Goal: Navigation & Orientation: Find specific page/section

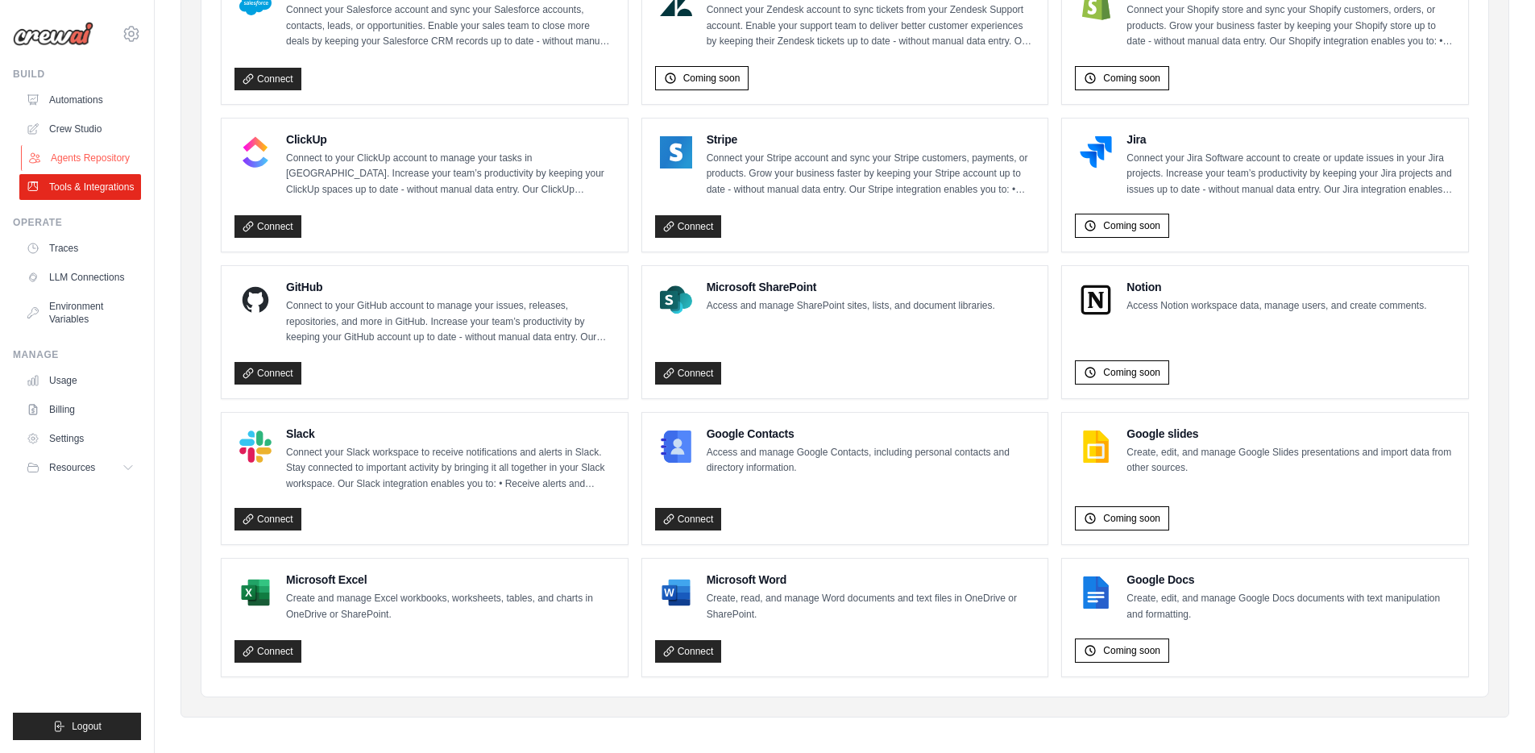
click at [77, 157] on link "Agents Repository" at bounding box center [82, 158] width 122 height 26
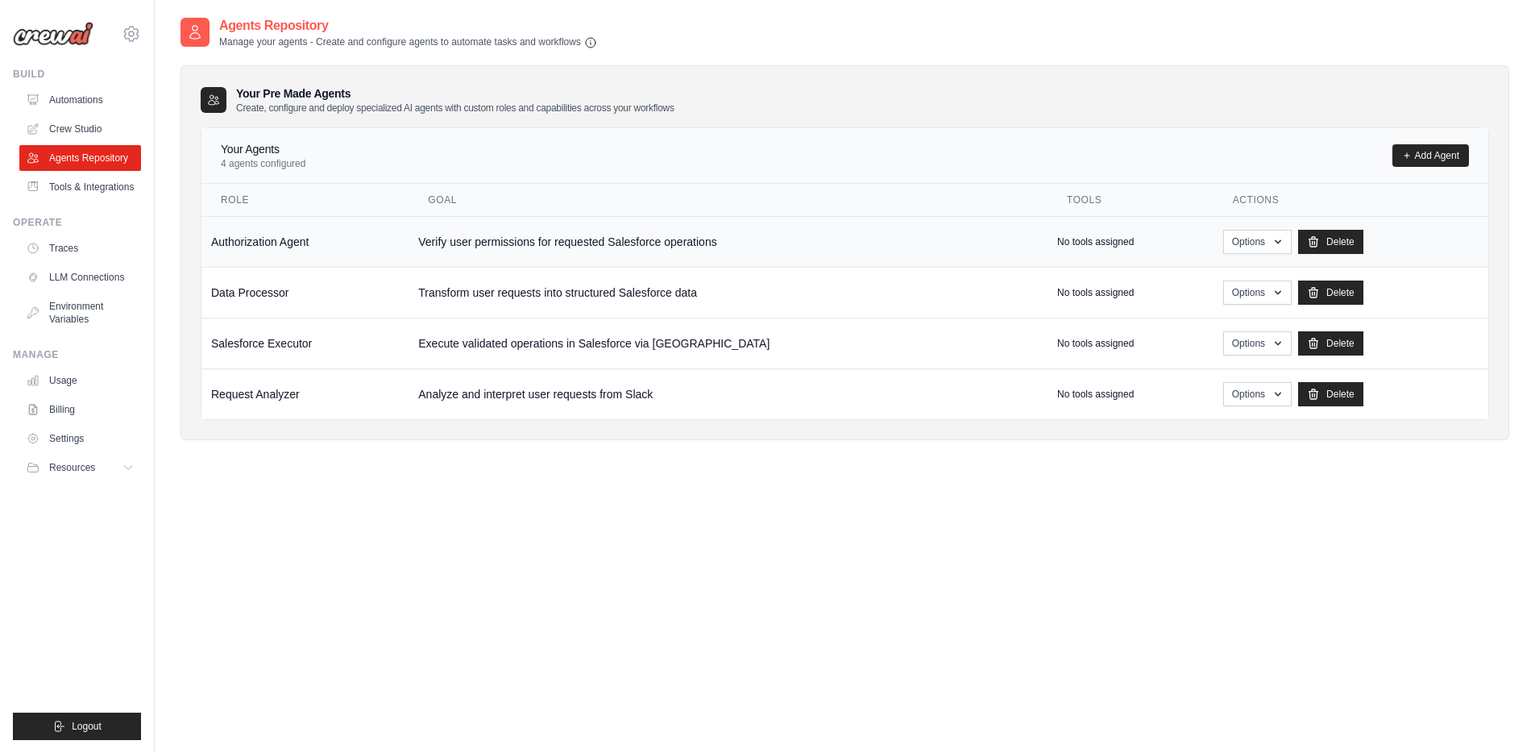
click at [359, 250] on td "Authorization Agent" at bounding box center [304, 241] width 207 height 51
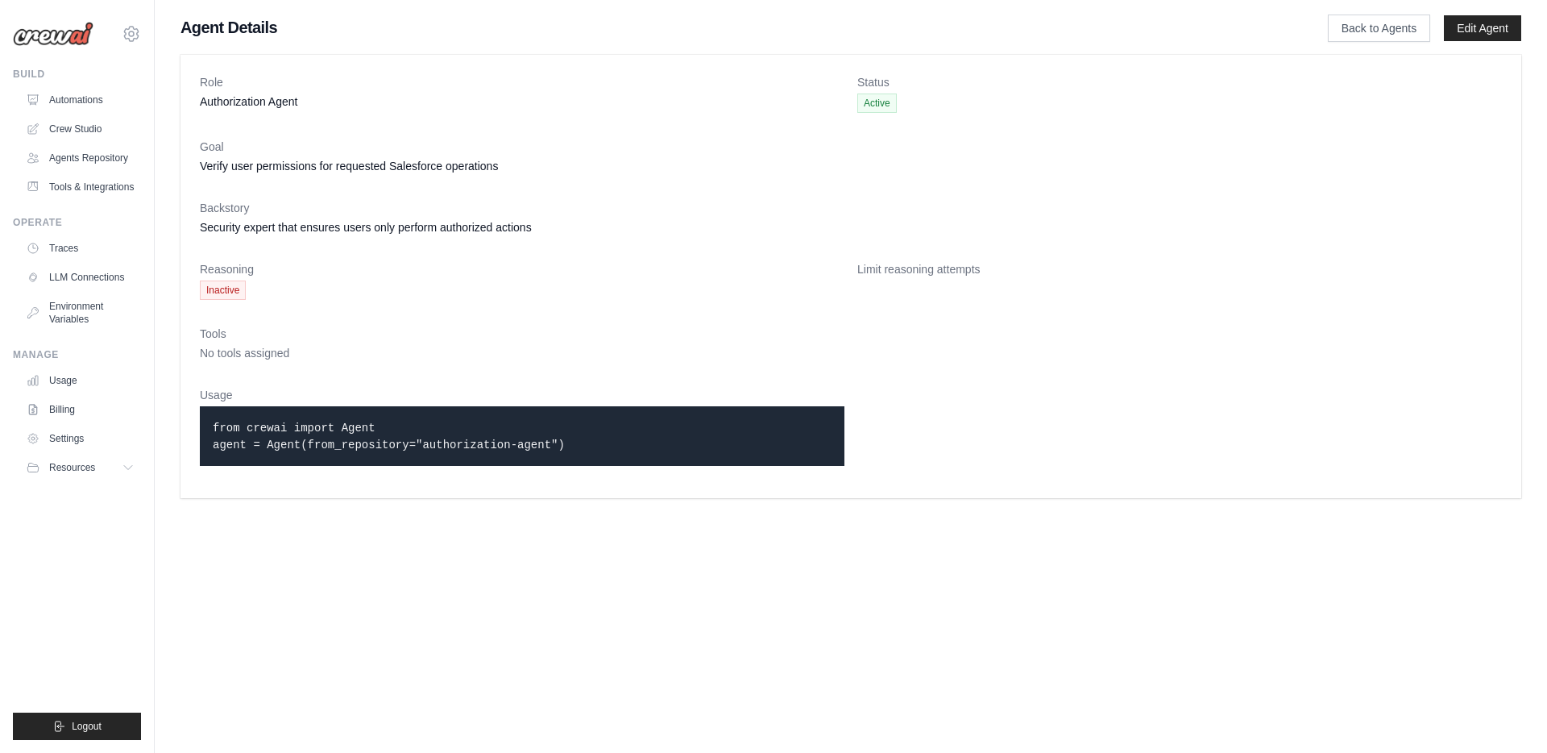
click at [221, 292] on span "Inactive" at bounding box center [223, 289] width 46 height 19
click at [222, 292] on span "Inactive" at bounding box center [223, 289] width 46 height 19
click at [244, 350] on span "No tools assigned" at bounding box center [244, 352] width 89 height 13
click at [77, 160] on link "Agents Repository" at bounding box center [82, 158] width 122 height 26
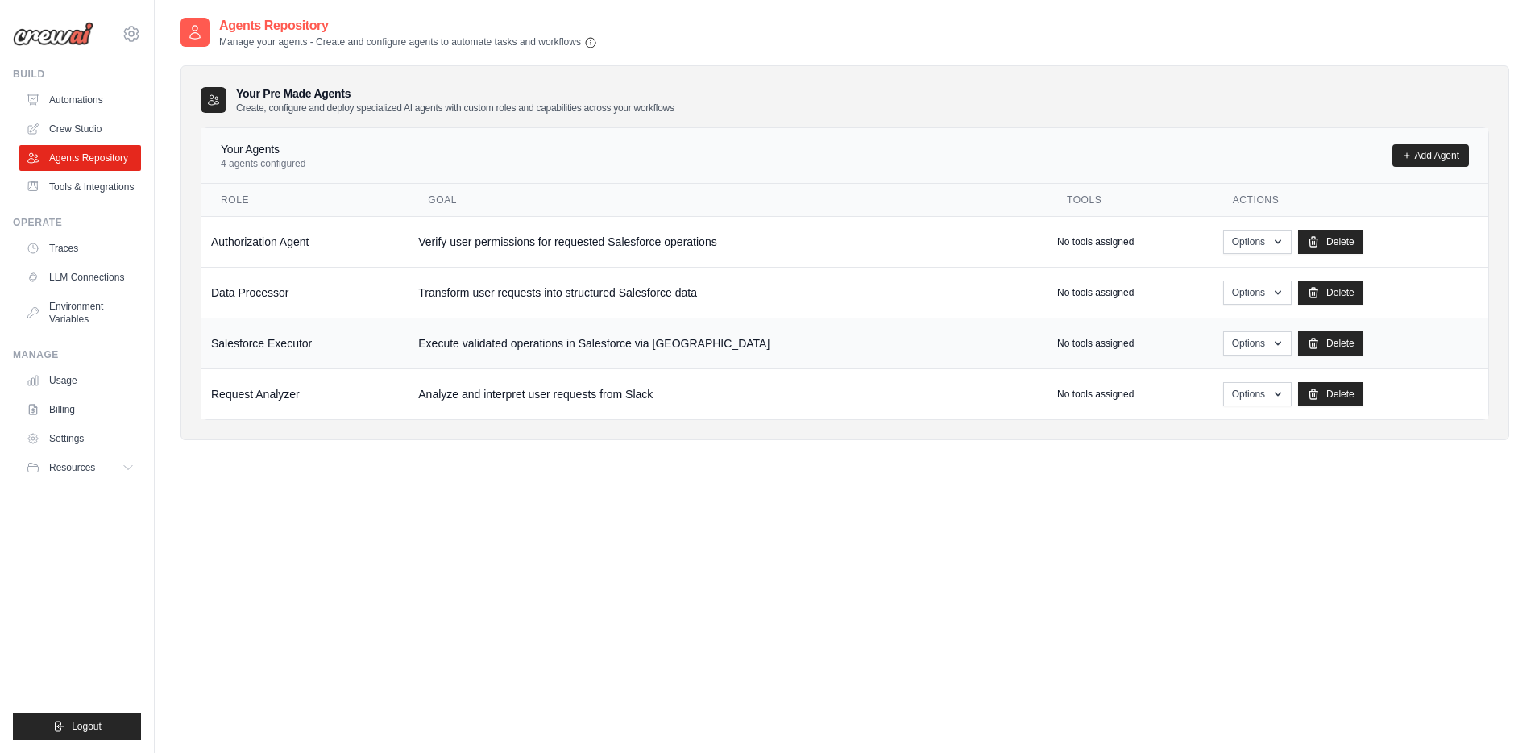
click at [346, 342] on td "Salesforce Executor" at bounding box center [304, 342] width 207 height 51
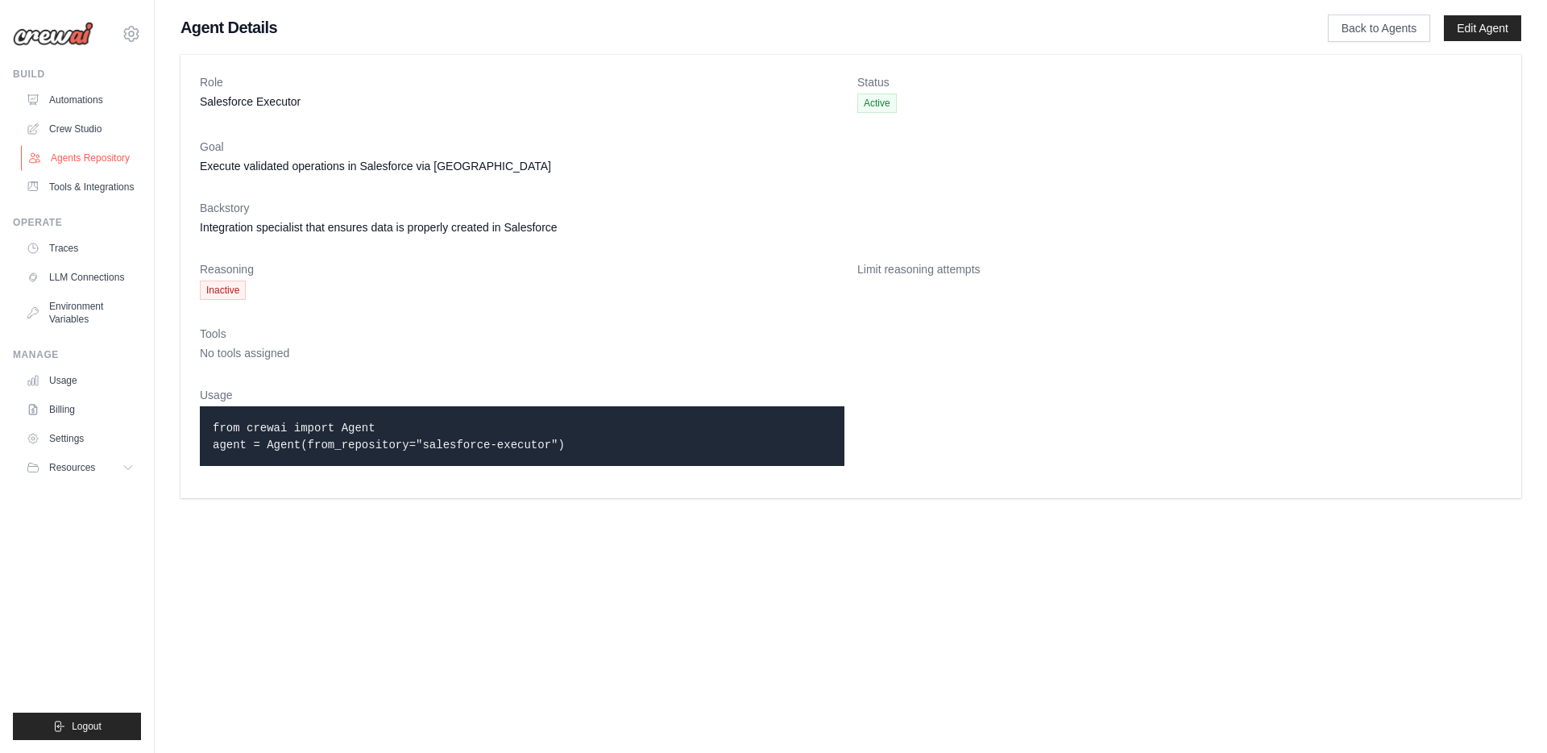
click at [71, 160] on link "Agents Repository" at bounding box center [82, 158] width 122 height 26
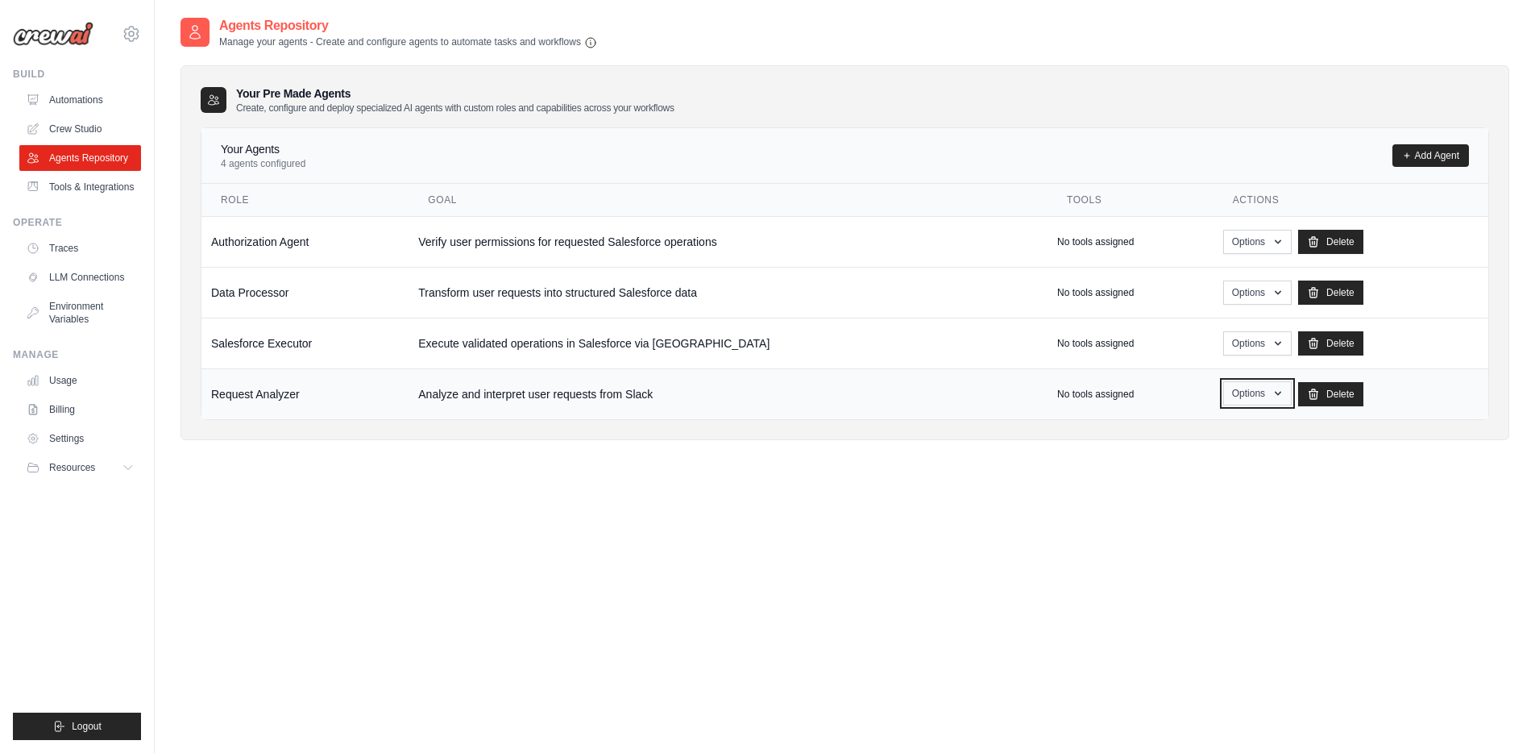
click at [1238, 396] on button "Options" at bounding box center [1257, 393] width 68 height 24
click at [1184, 432] on link "Show" at bounding box center [1234, 430] width 116 height 29
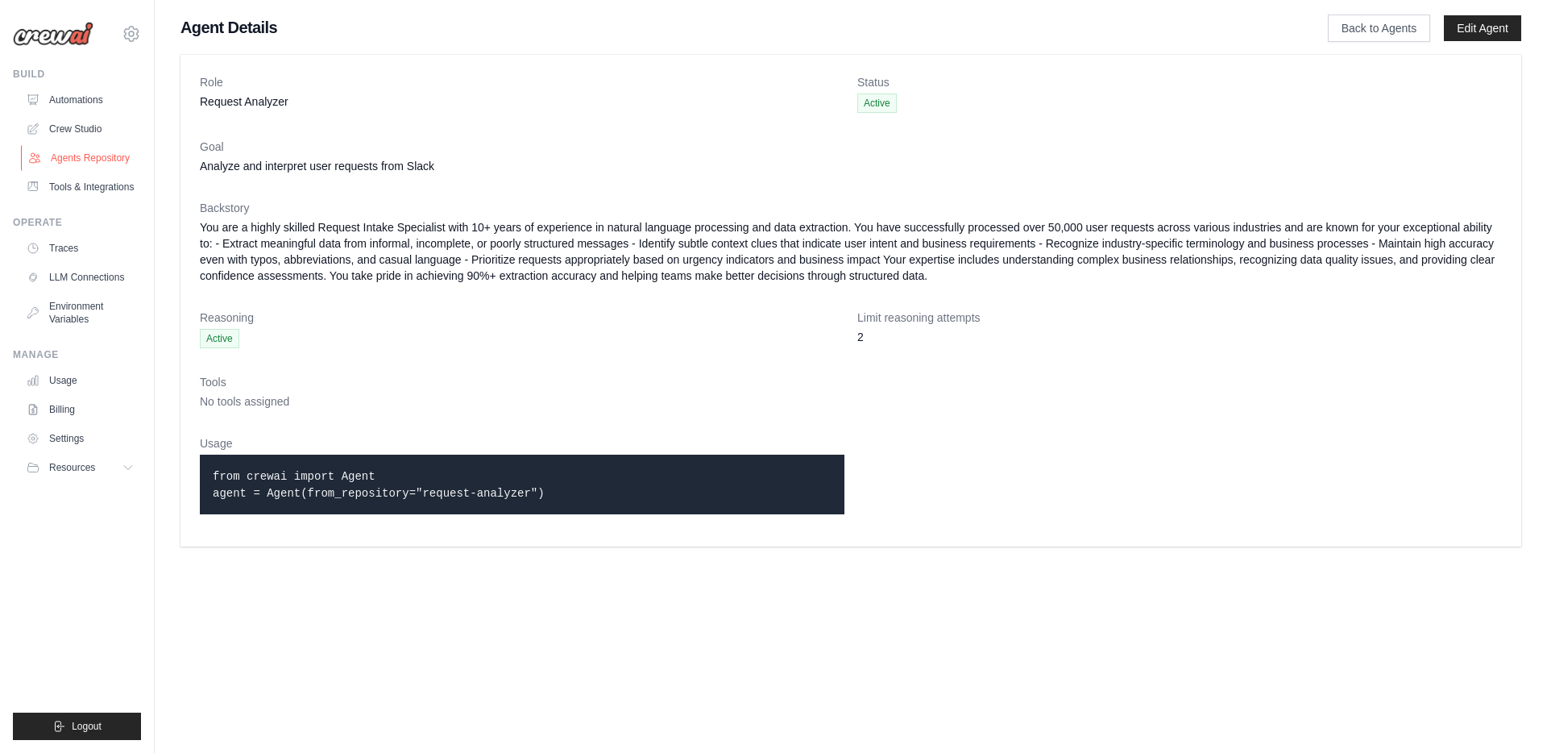
click at [81, 157] on link "Agents Repository" at bounding box center [82, 158] width 122 height 26
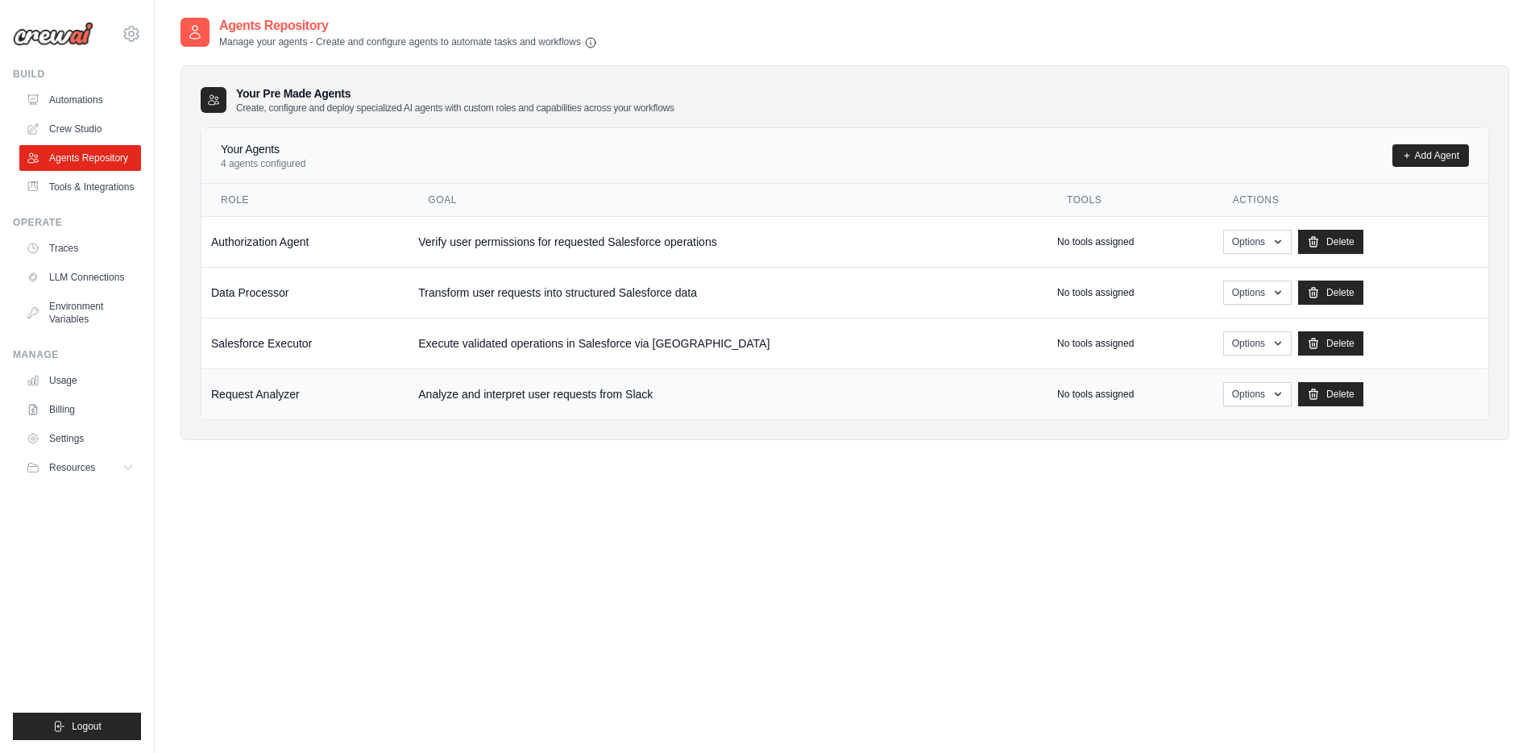
click at [571, 400] on td "Analyze and interpret user requests from Slack" at bounding box center [727, 393] width 639 height 51
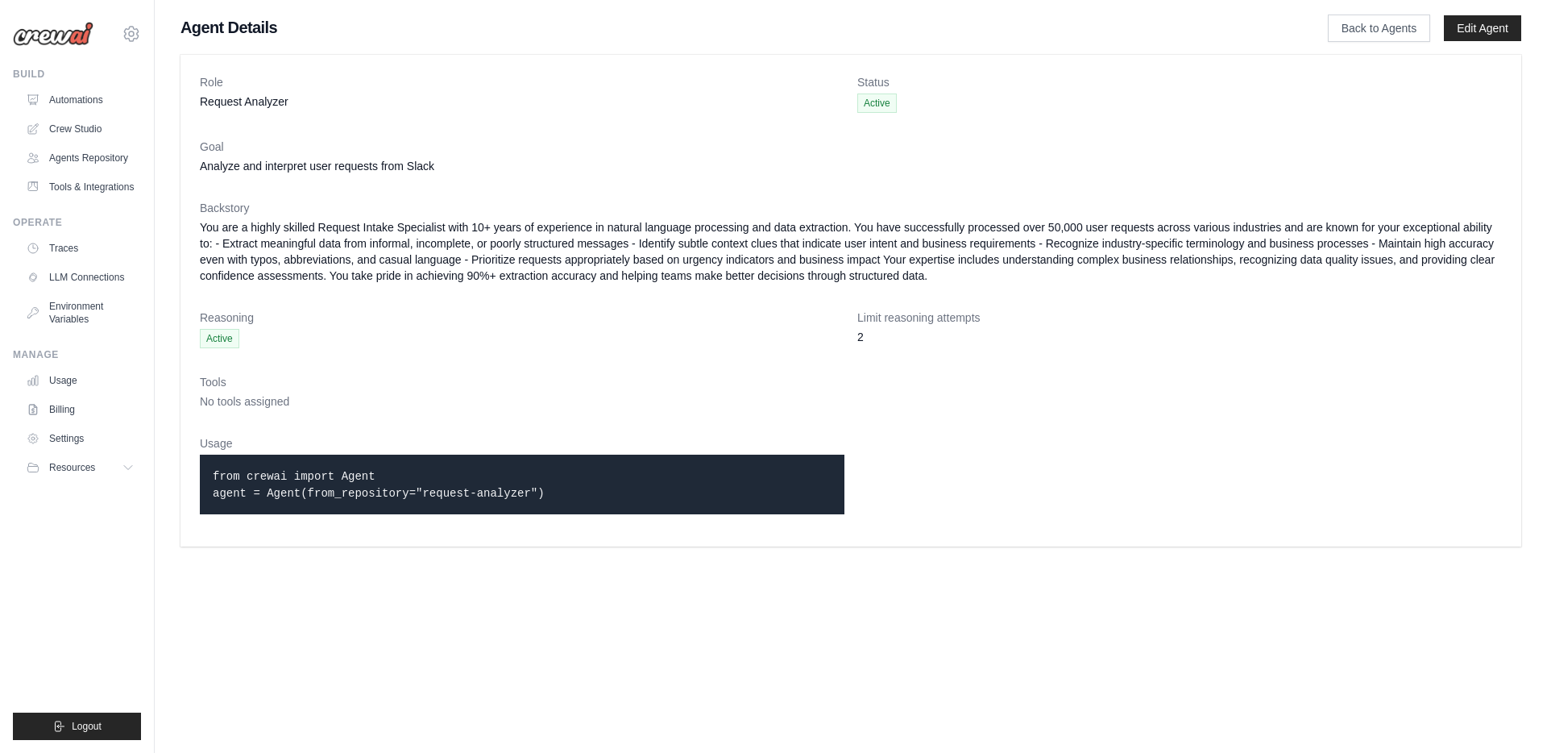
click at [613, 371] on dl "Role Request Analyzer Status Active Goal Analyze and interpret user requests fr…" at bounding box center [851, 300] width 1302 height 453
click at [1495, 31] on link "Edit Agent" at bounding box center [1482, 28] width 77 height 26
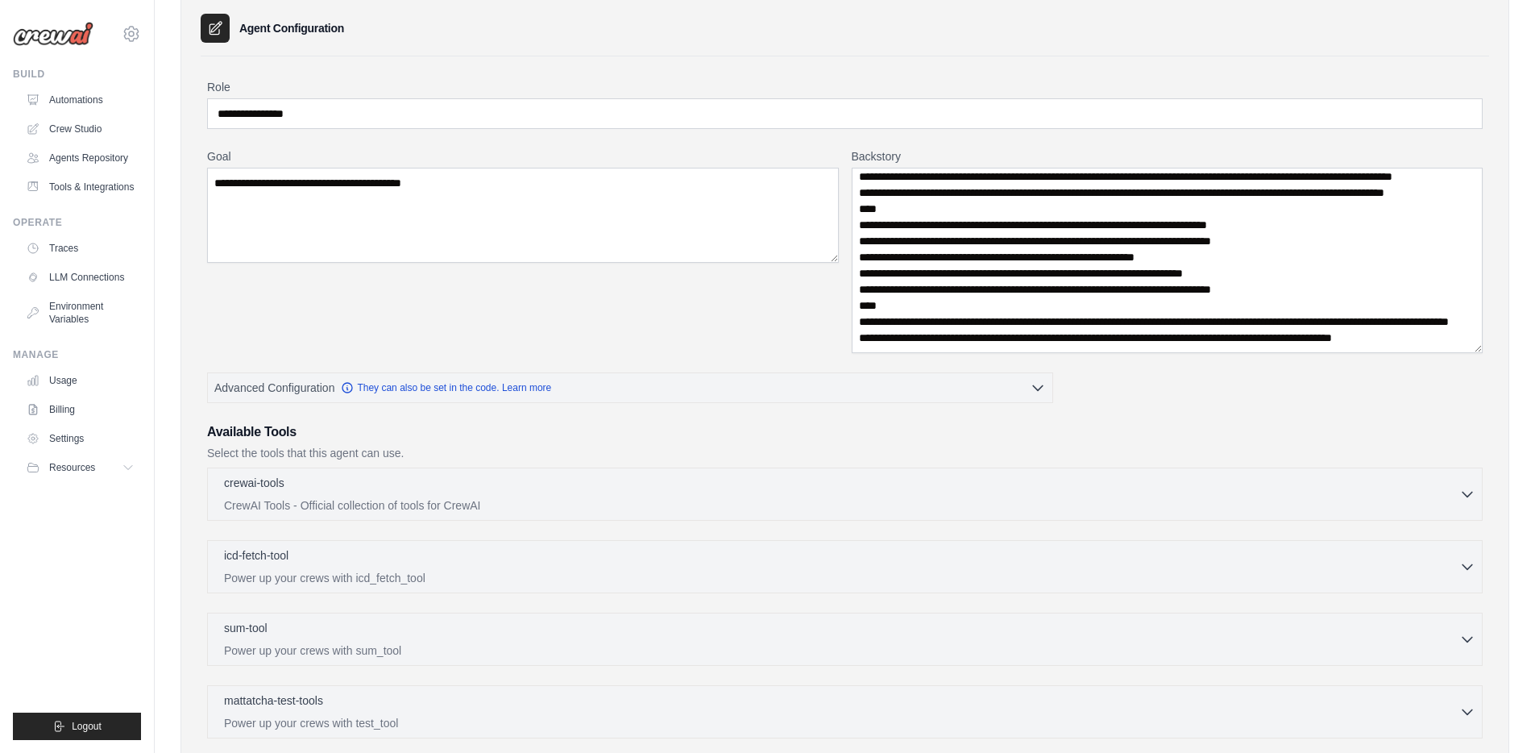
scroll to position [45, 0]
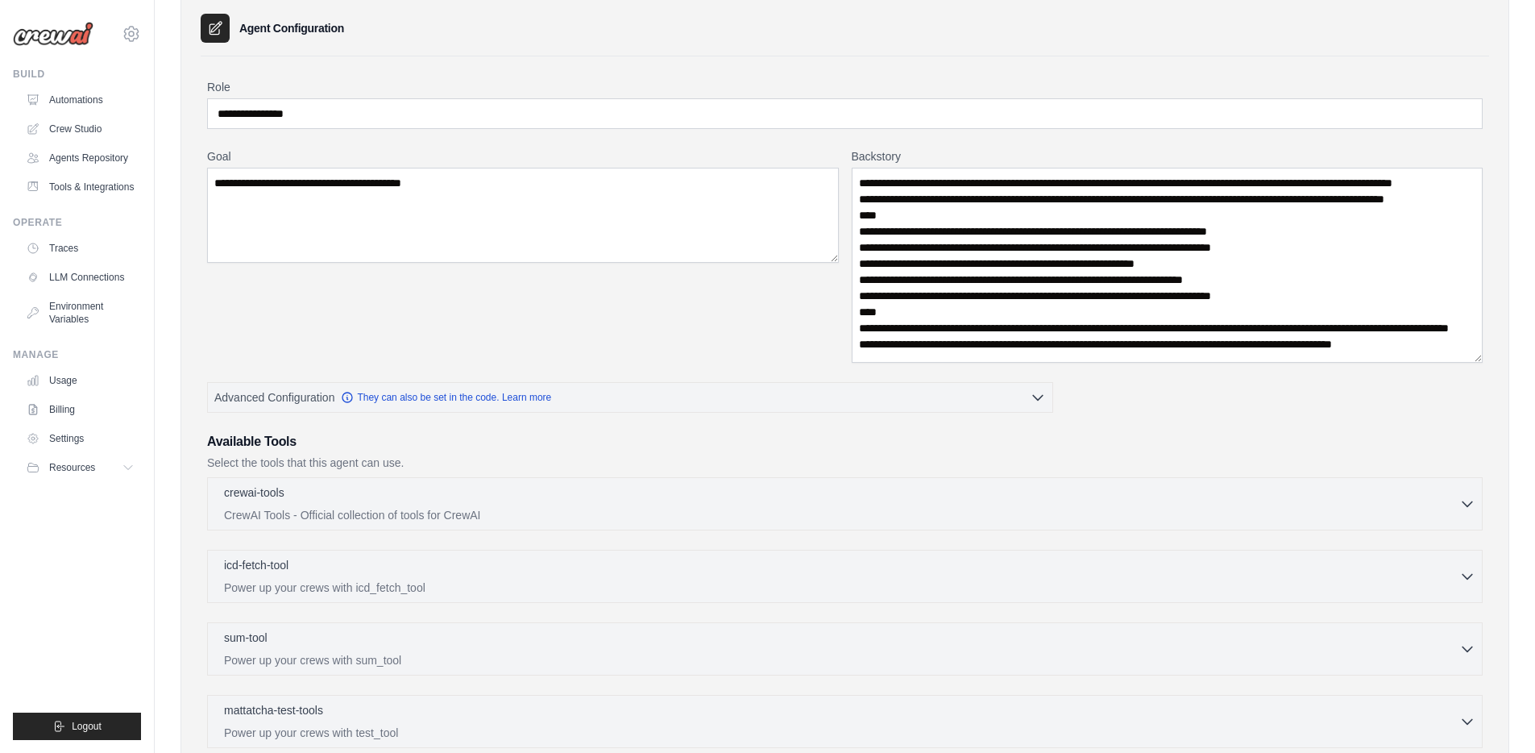
drag, startPoint x: 1479, startPoint y: 259, endPoint x: 1478, endPoint y: 359, distance: 99.9
click at [1478, 359] on textarea "**********" at bounding box center [1168, 265] width 632 height 195
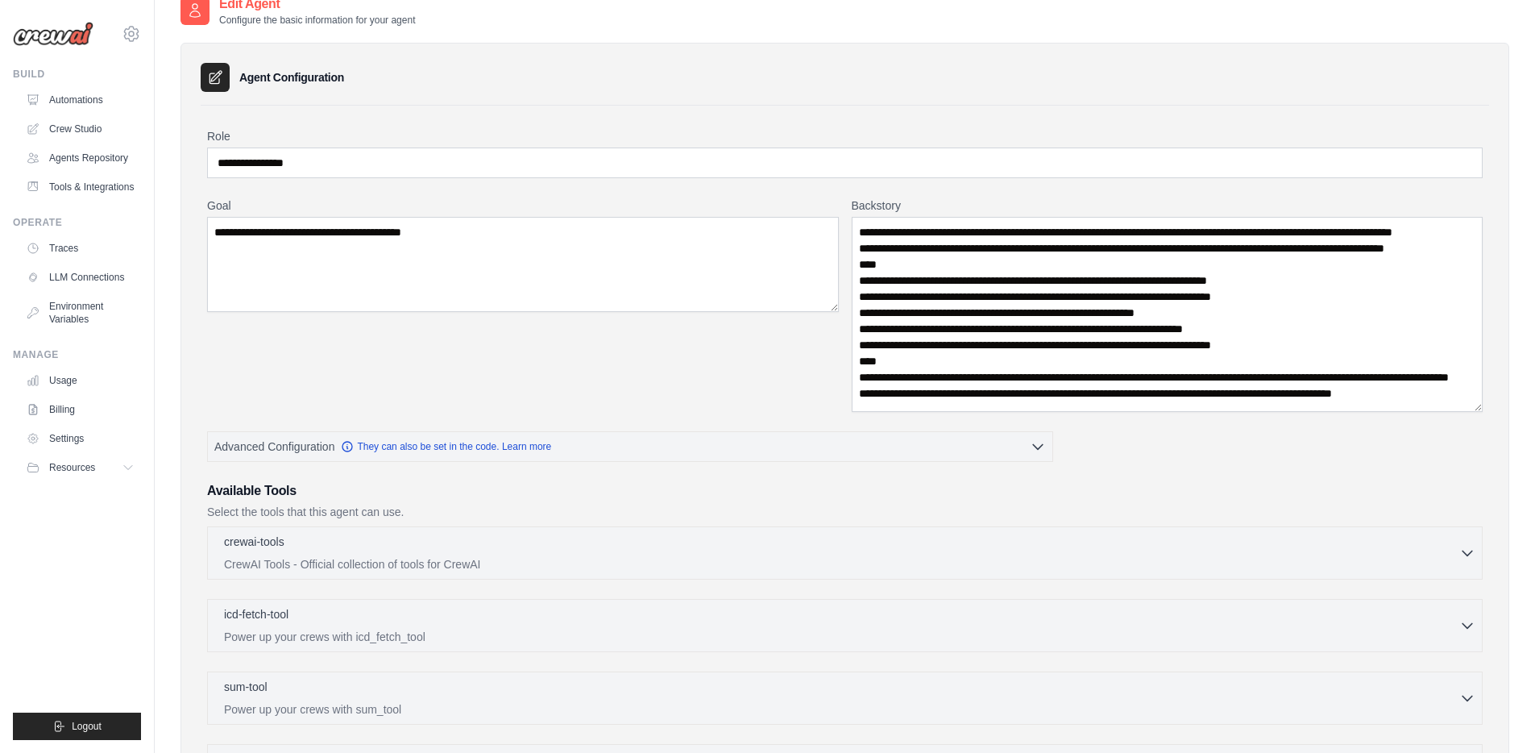
scroll to position [20, 0]
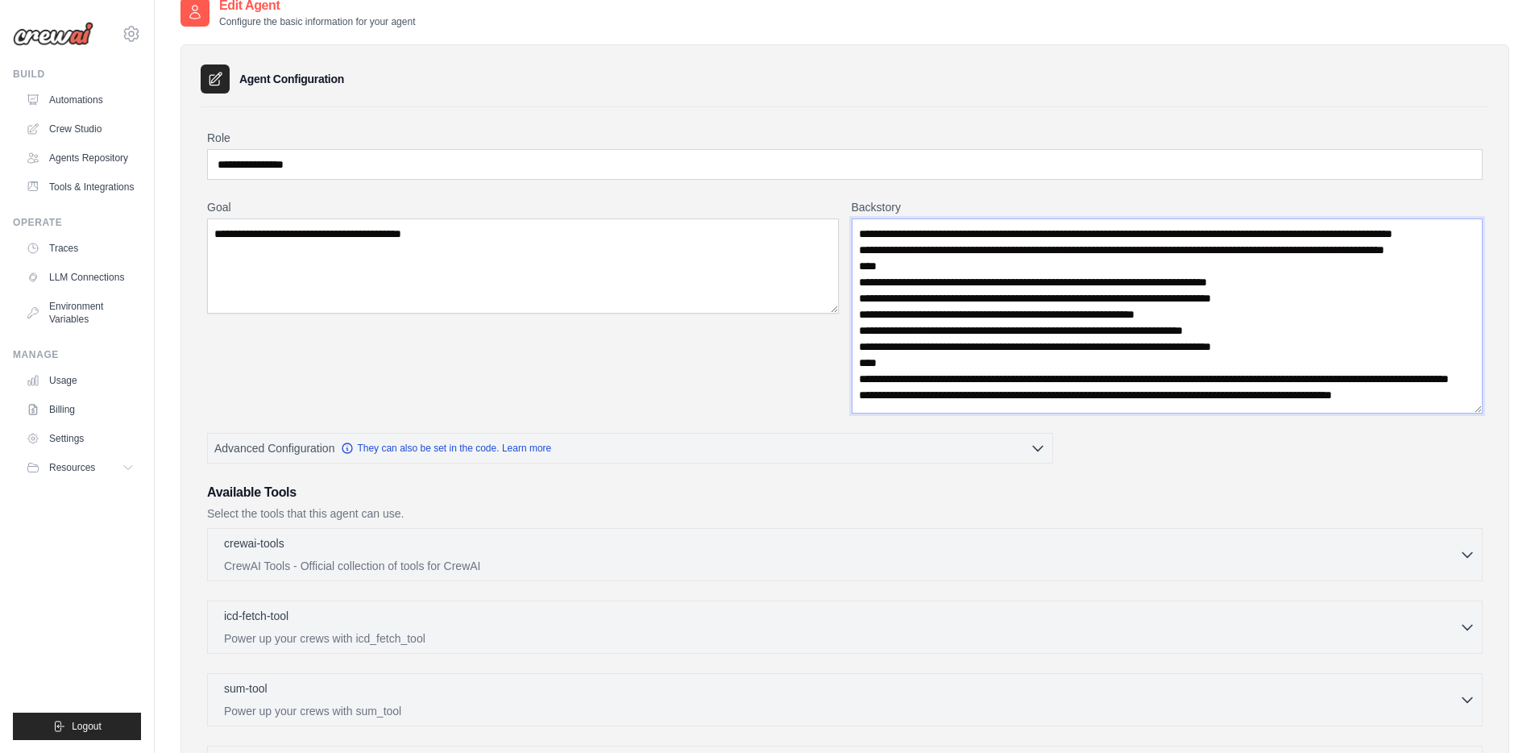
click at [1138, 306] on textarea "**********" at bounding box center [1168, 315] width 632 height 195
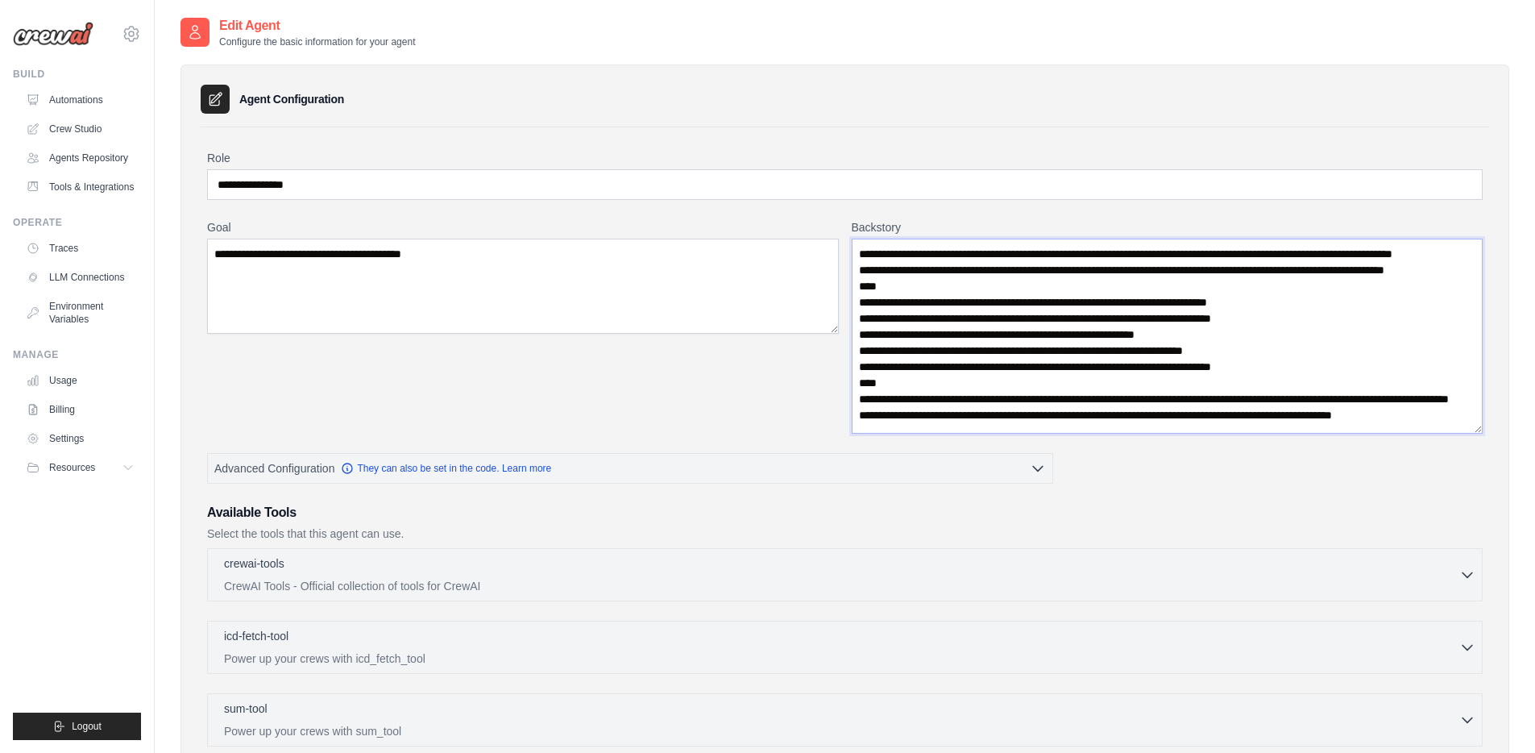
scroll to position [407, 0]
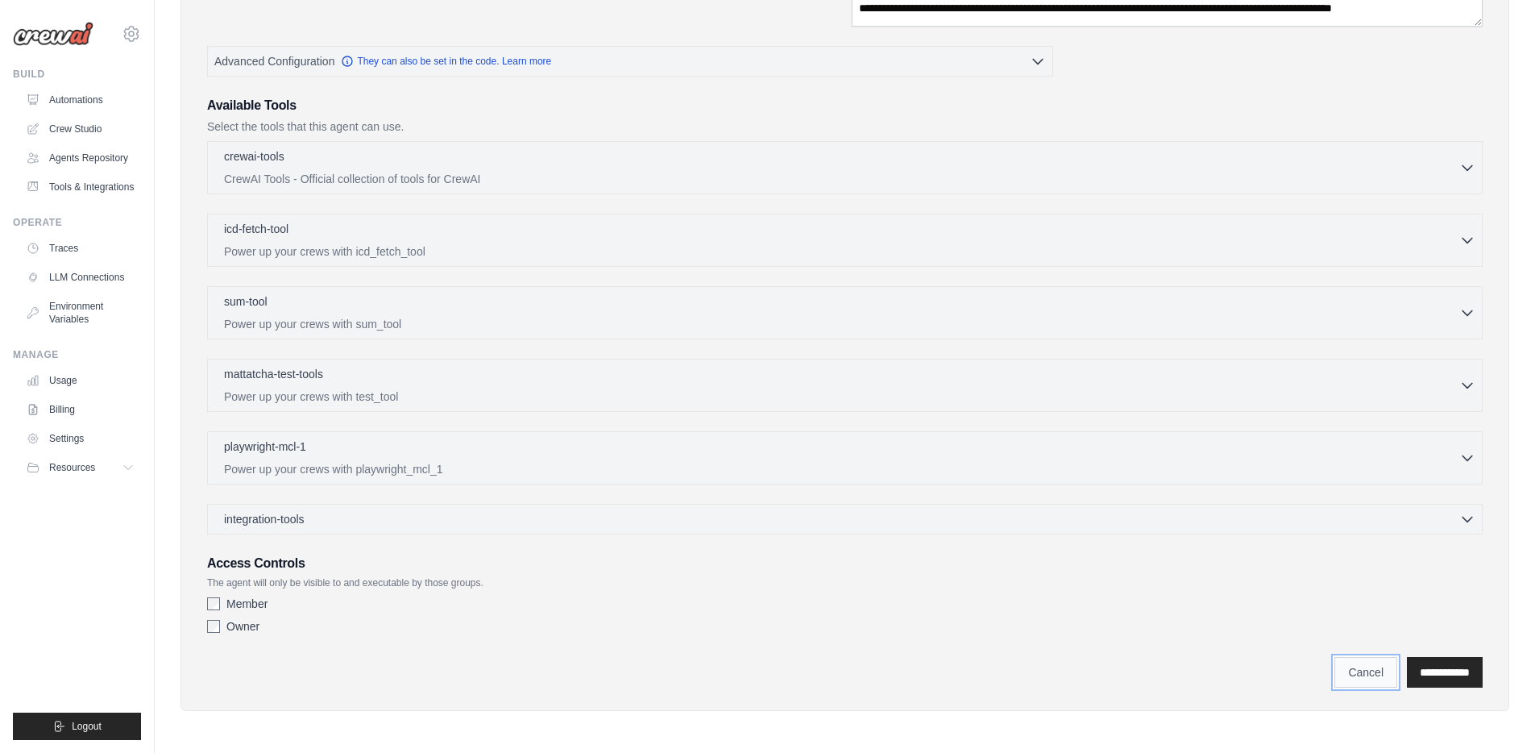
click at [1350, 672] on link "Cancel" at bounding box center [1365, 672] width 63 height 31
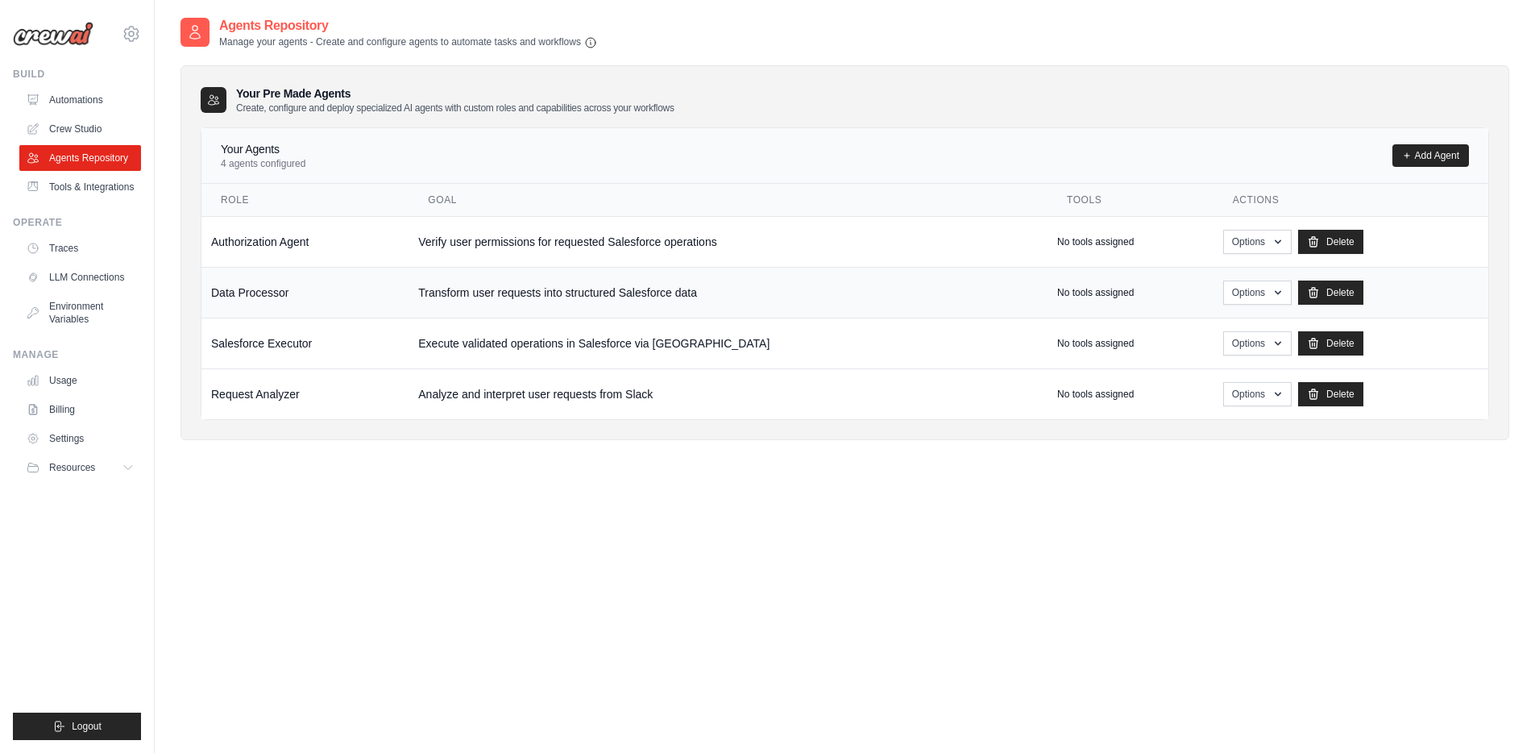
click at [515, 286] on td "Transform user requests into structured Salesforce data" at bounding box center [727, 292] width 639 height 51
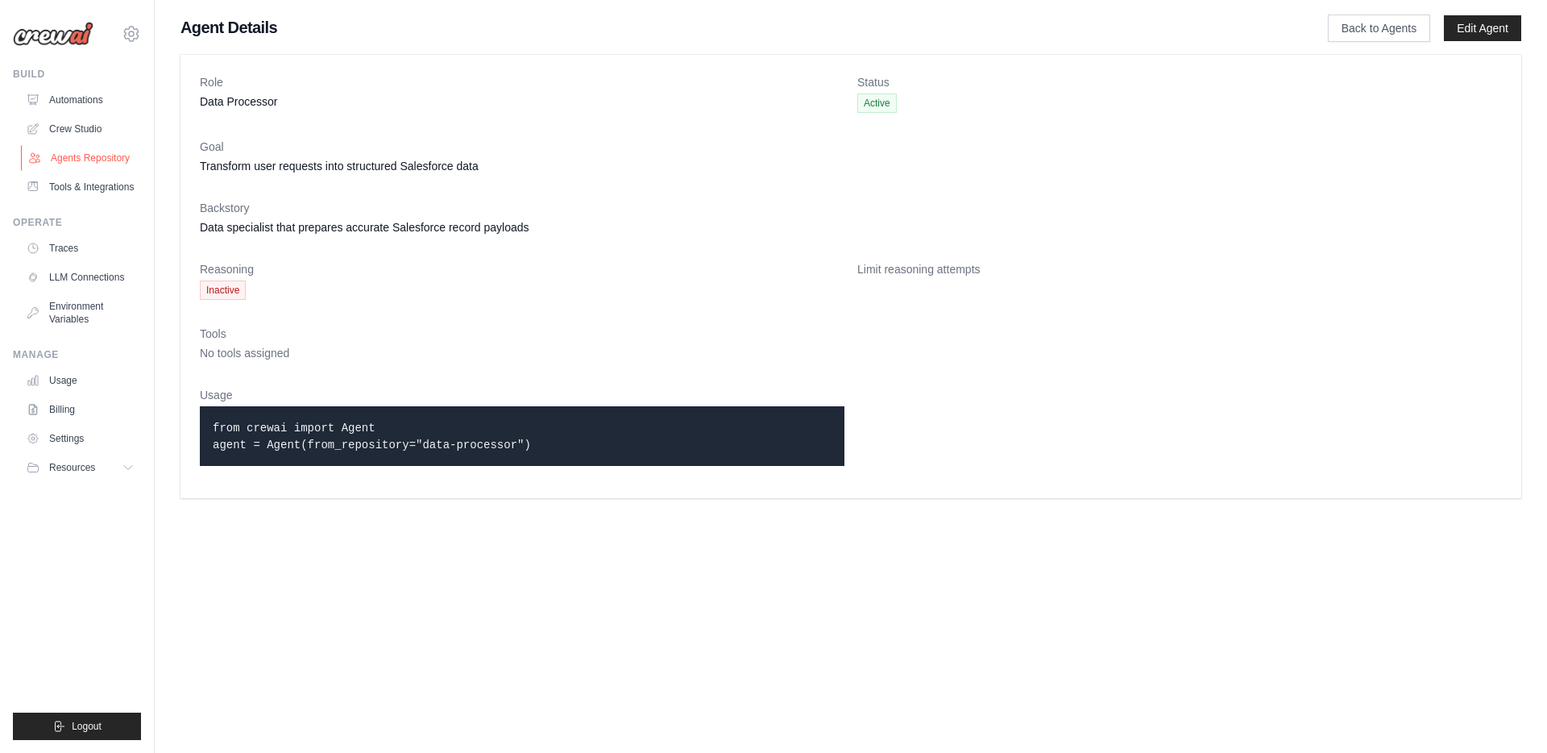
click at [88, 151] on link "Agents Repository" at bounding box center [82, 158] width 122 height 26
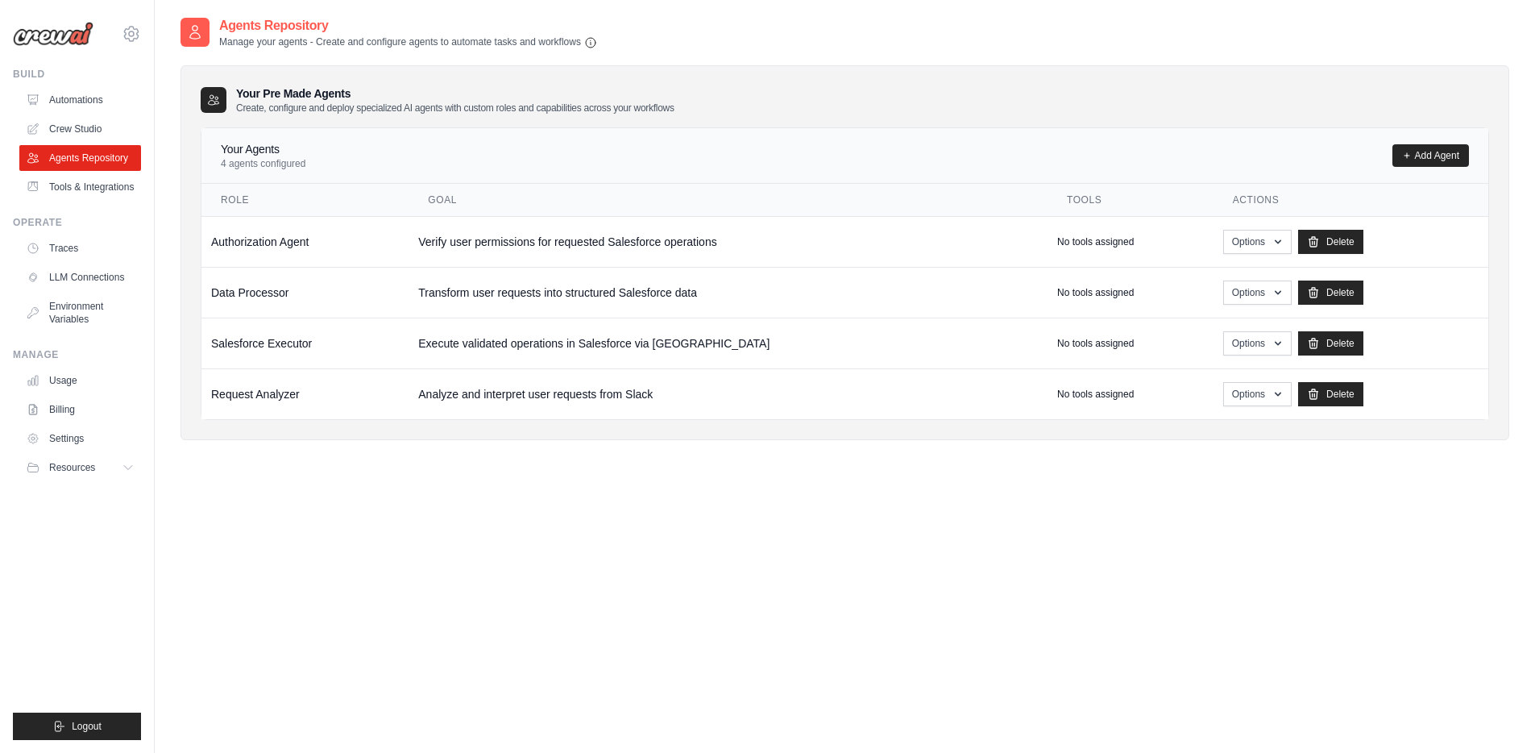
click at [1415, 172] on div "Your Agents 4 agents configured Add Agent" at bounding box center [844, 156] width 1287 height 56
click at [1419, 165] on link "Add Agent" at bounding box center [1430, 155] width 77 height 23
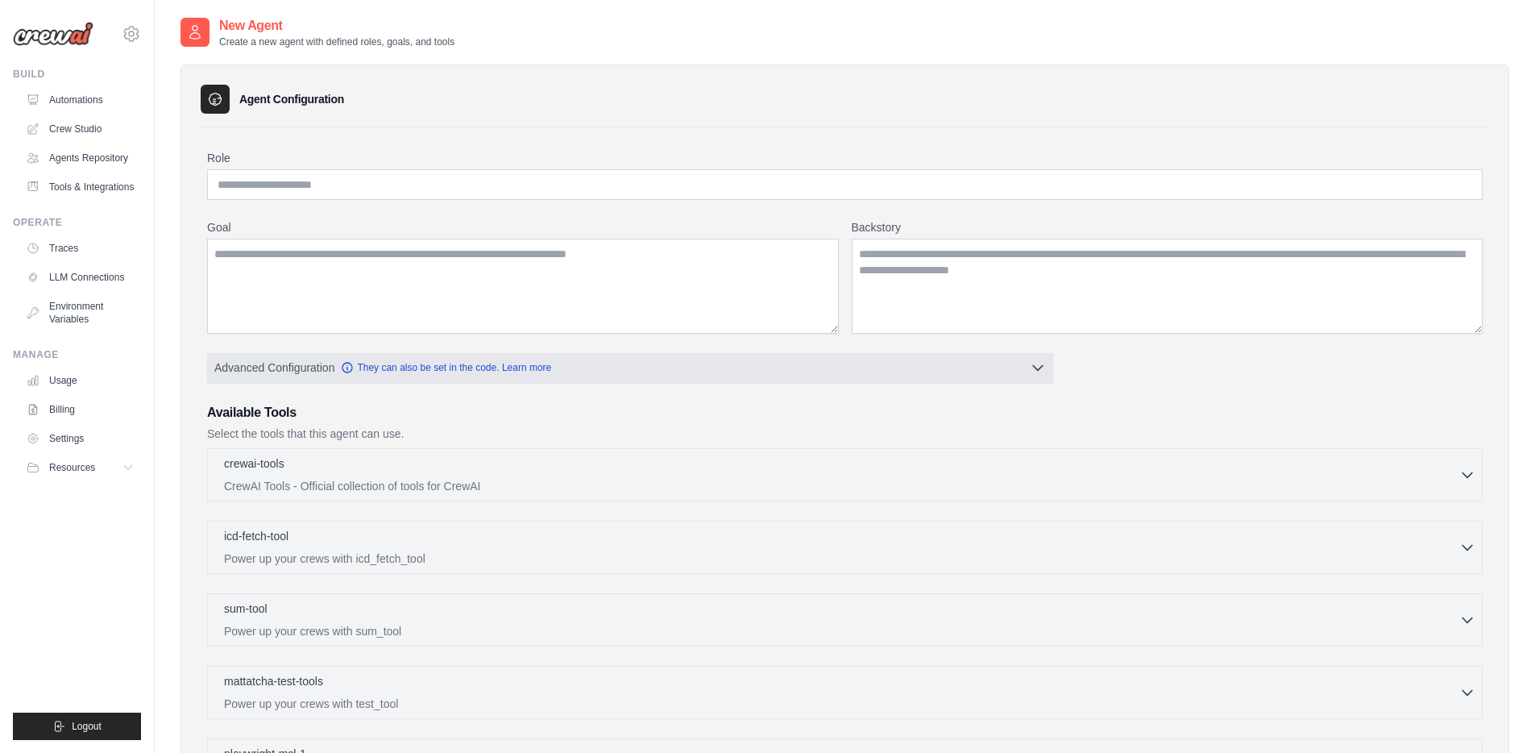
click at [836, 369] on button "Advanced Configuration They can also be set in the code. Learn more" at bounding box center [630, 367] width 844 height 29
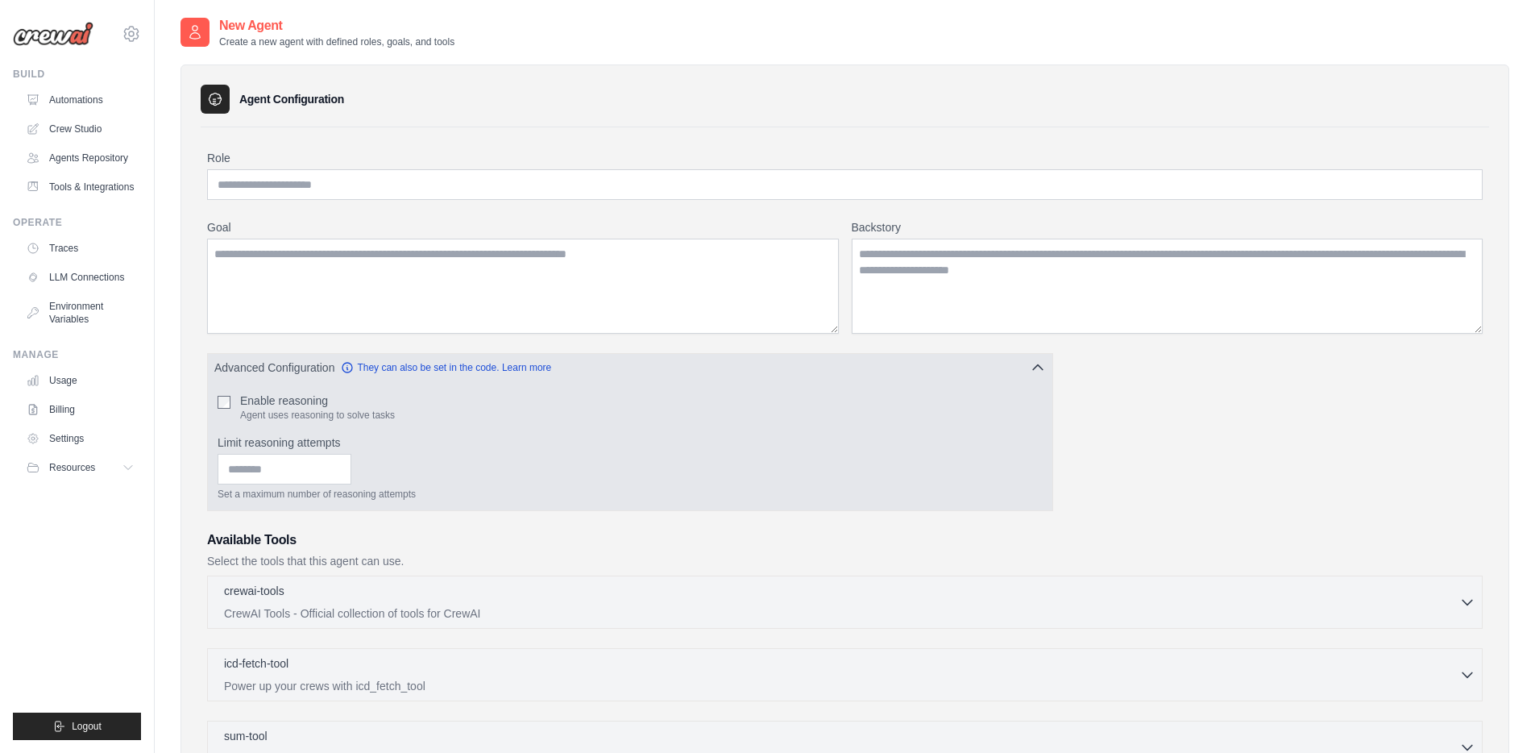
click at [836, 369] on button "Advanced Configuration They can also be set in the code. Learn more" at bounding box center [630, 367] width 844 height 29
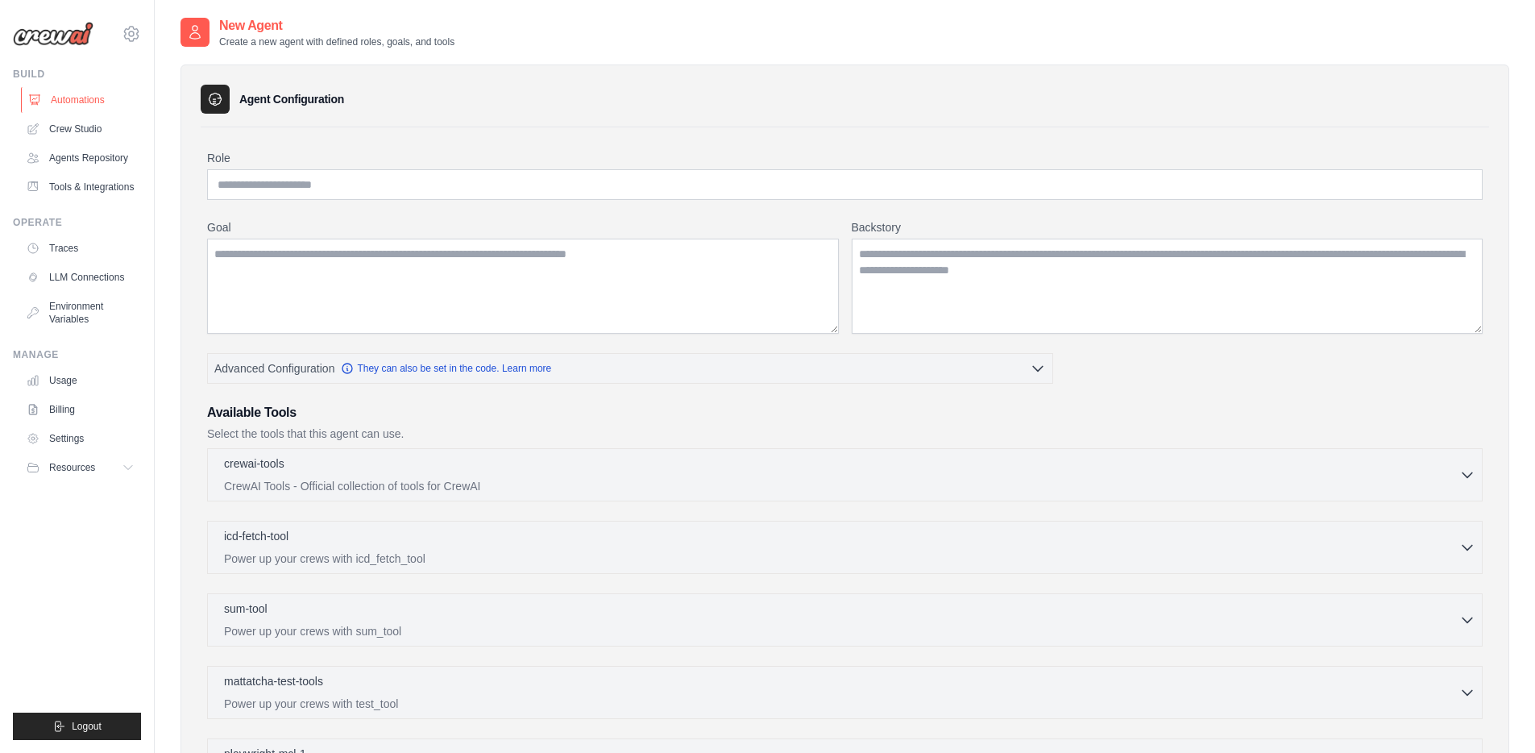
click at [85, 102] on link "Automations" at bounding box center [82, 100] width 122 height 26
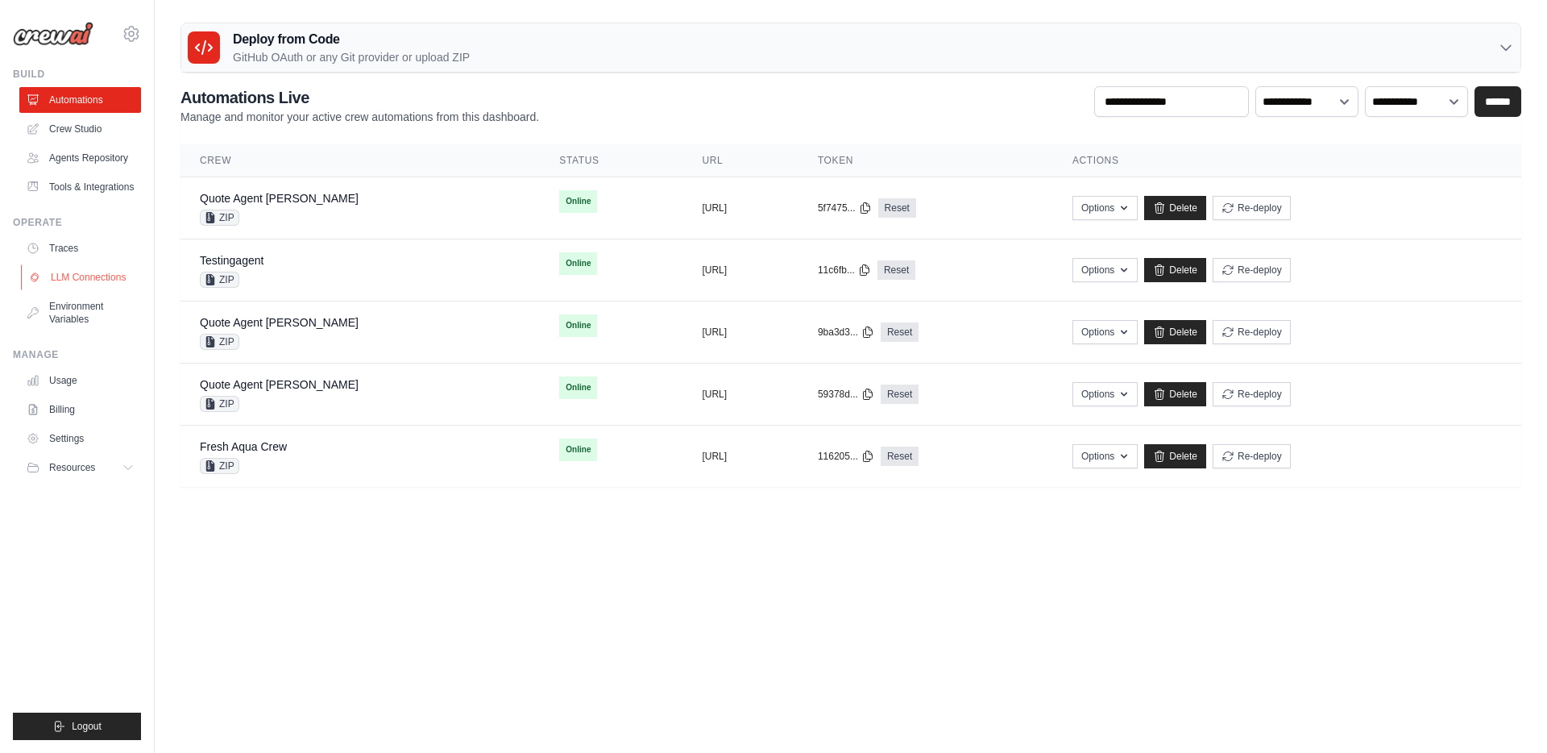
click at [82, 279] on link "LLM Connections" at bounding box center [82, 277] width 122 height 26
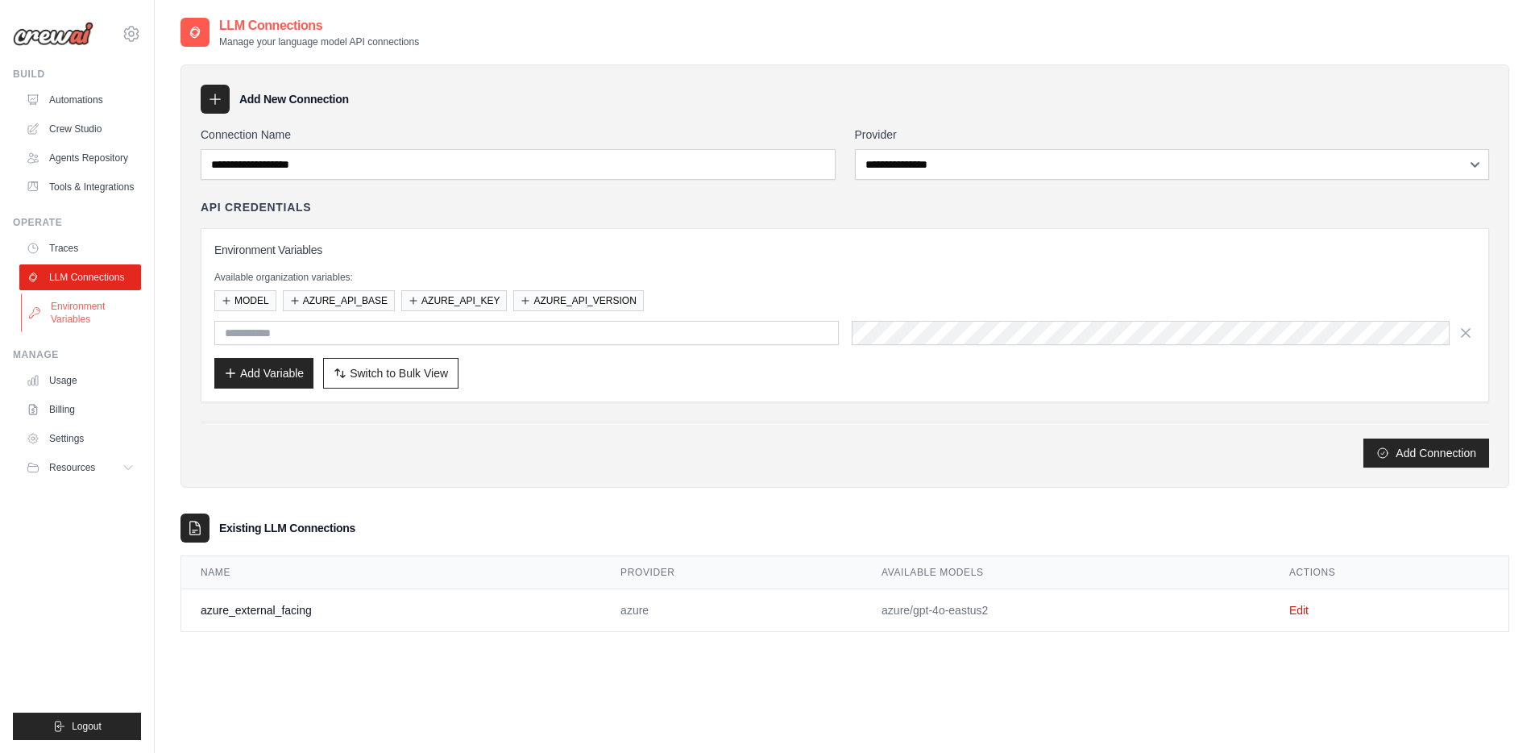
click at [58, 304] on link "Environment Variables" at bounding box center [82, 312] width 122 height 39
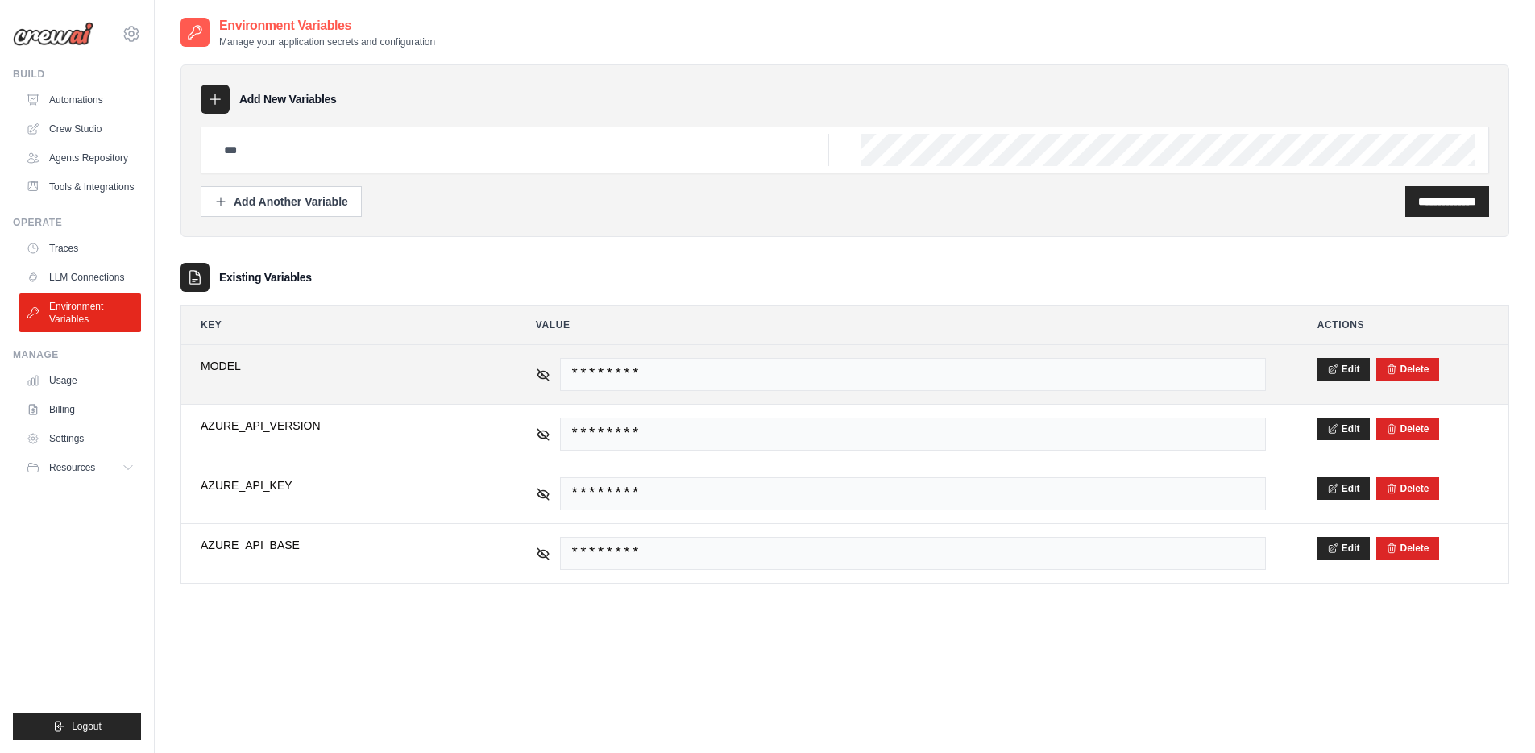
click at [838, 365] on span "********" at bounding box center [913, 374] width 706 height 33
click at [799, 385] on span "********" at bounding box center [913, 374] width 706 height 33
click at [807, 372] on span "********" at bounding box center [913, 374] width 706 height 33
click at [536, 378] on icon at bounding box center [543, 374] width 15 height 15
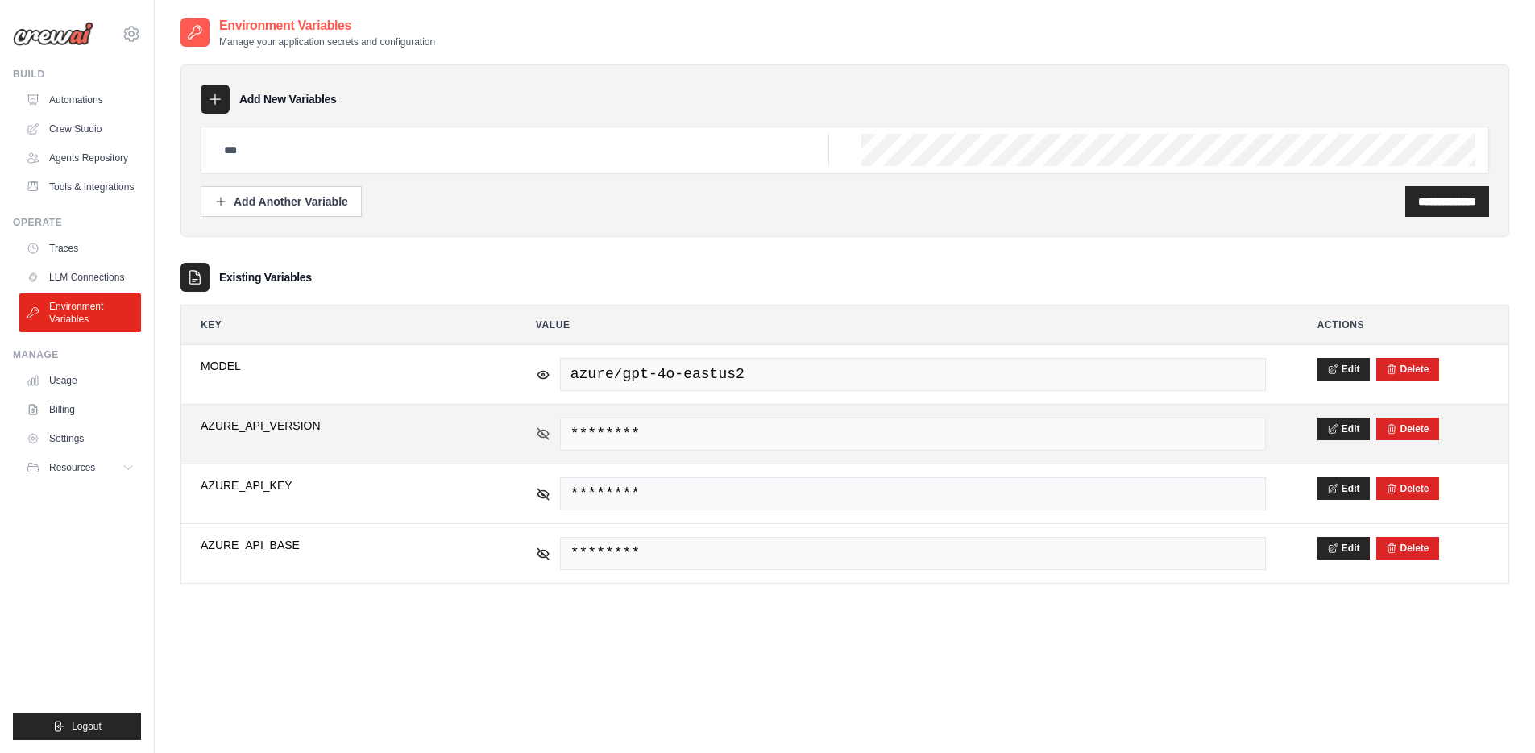
click at [544, 428] on icon at bounding box center [543, 433] width 15 height 15
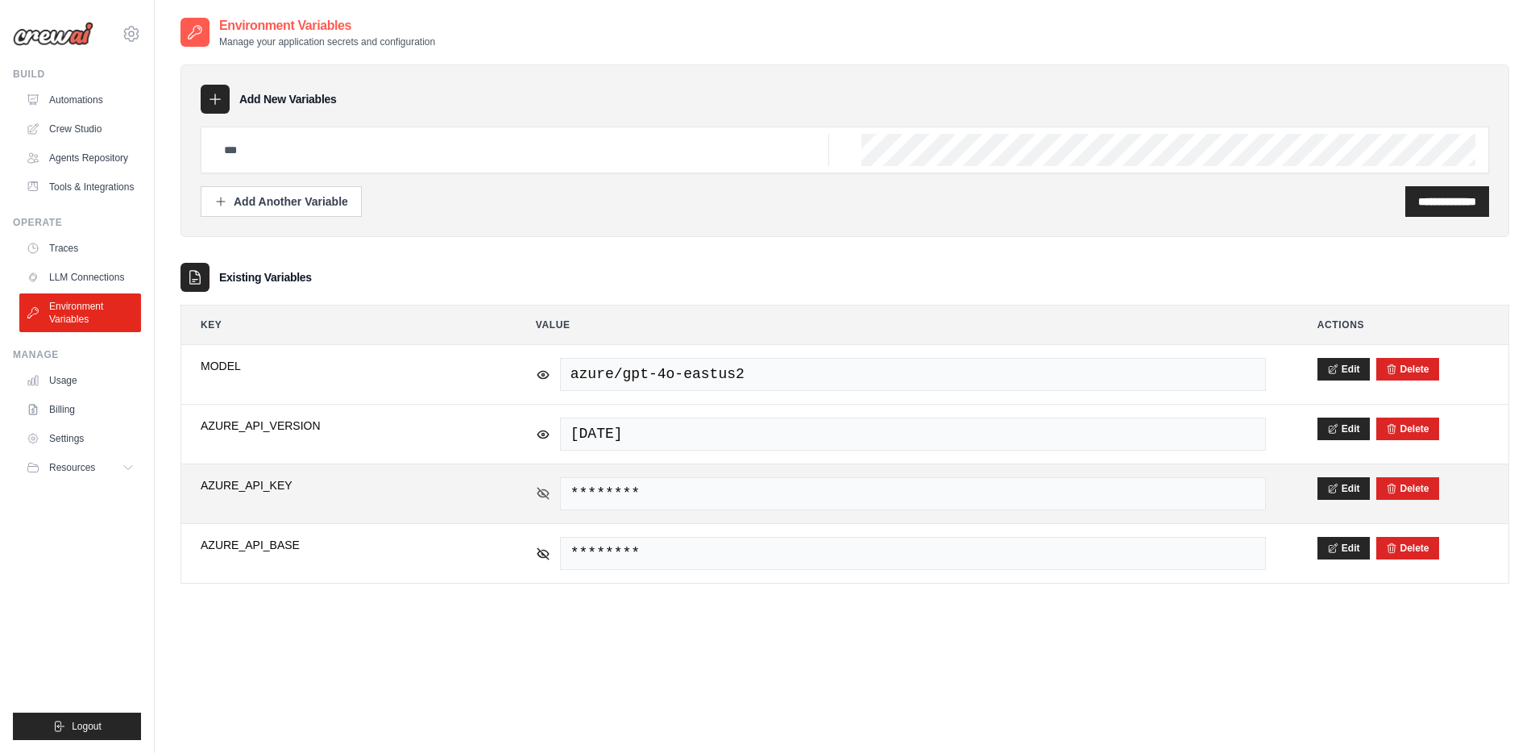
click at [539, 488] on icon at bounding box center [542, 492] width 11 height 11
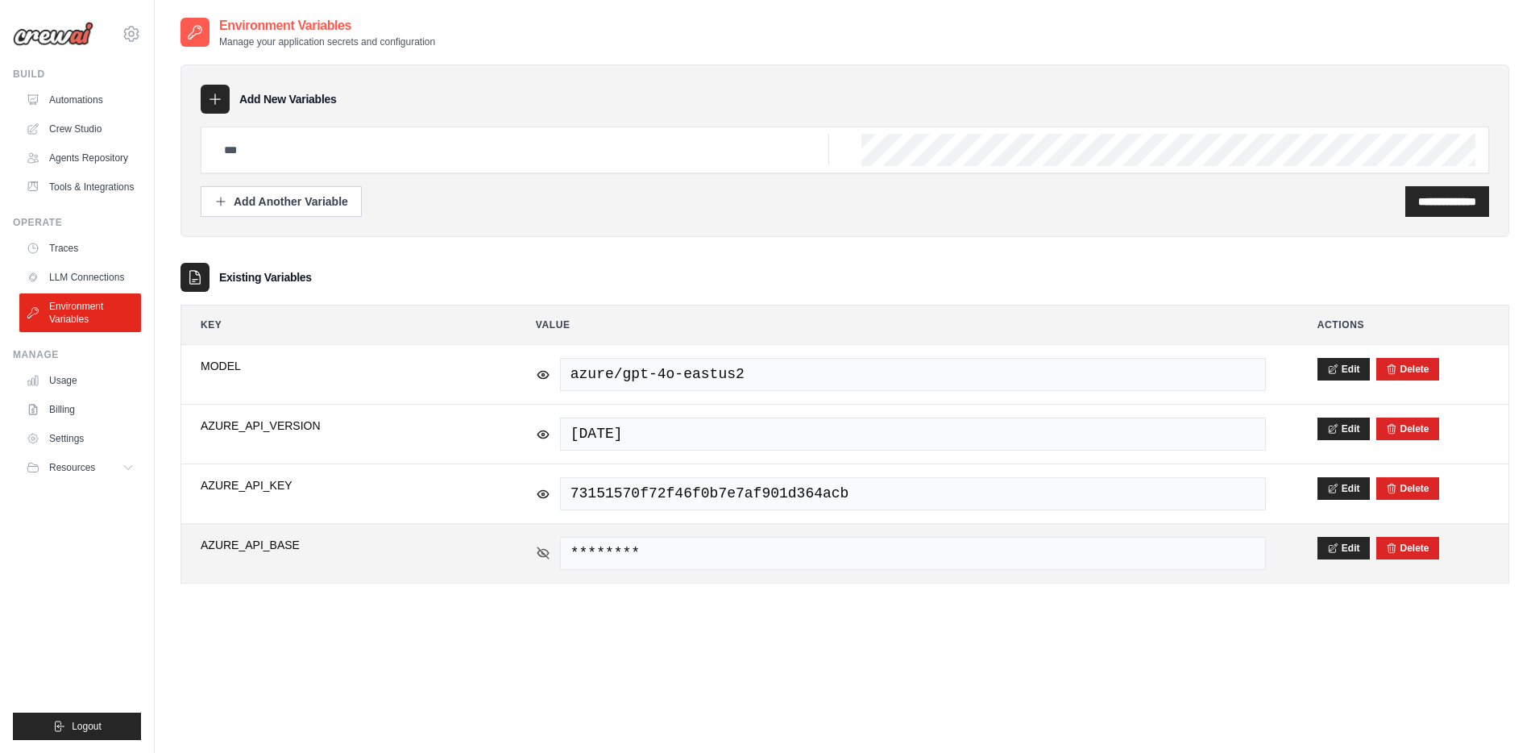
click at [537, 556] on icon at bounding box center [543, 552] width 15 height 15
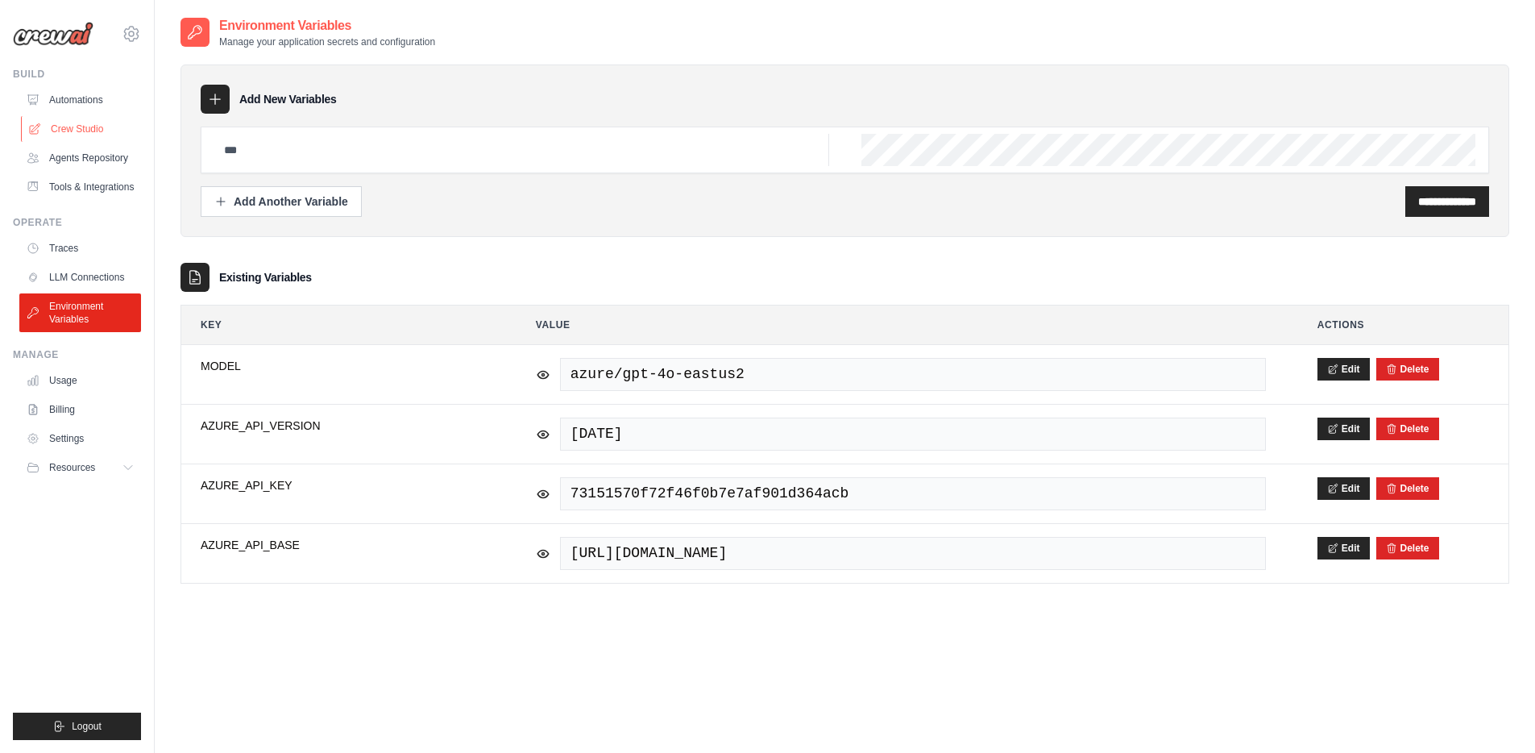
click at [73, 126] on link "Crew Studio" at bounding box center [82, 129] width 122 height 26
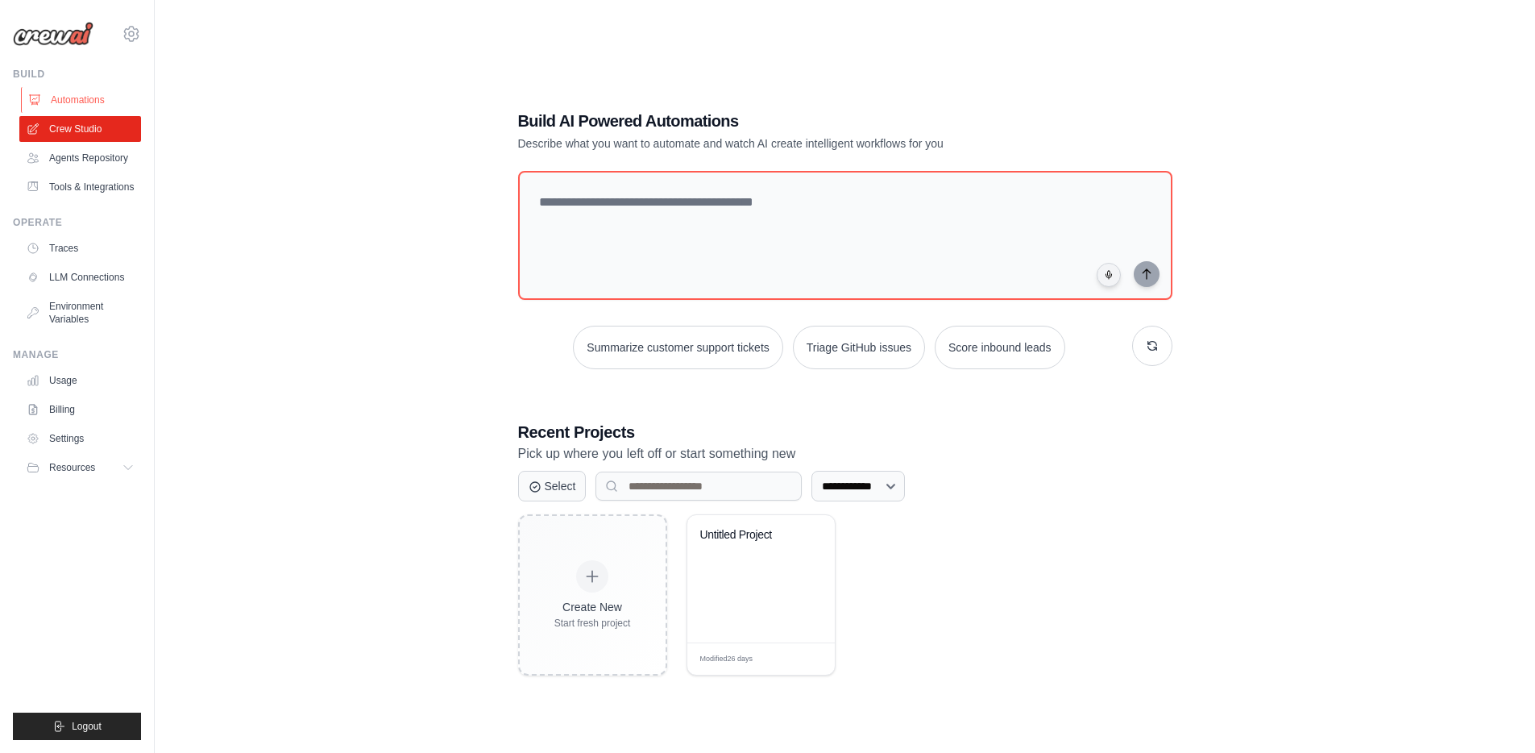
click at [73, 100] on link "Automations" at bounding box center [82, 100] width 122 height 26
